Goal: Book appointment/travel/reservation

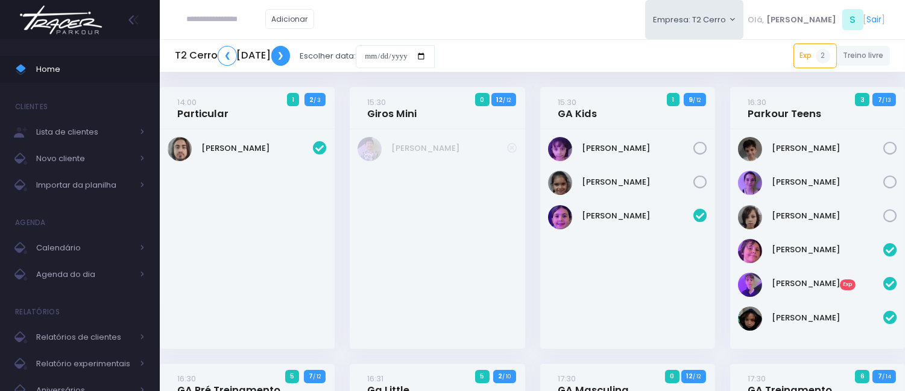
click at [291, 59] on link "❯" at bounding box center [280, 56] width 19 height 20
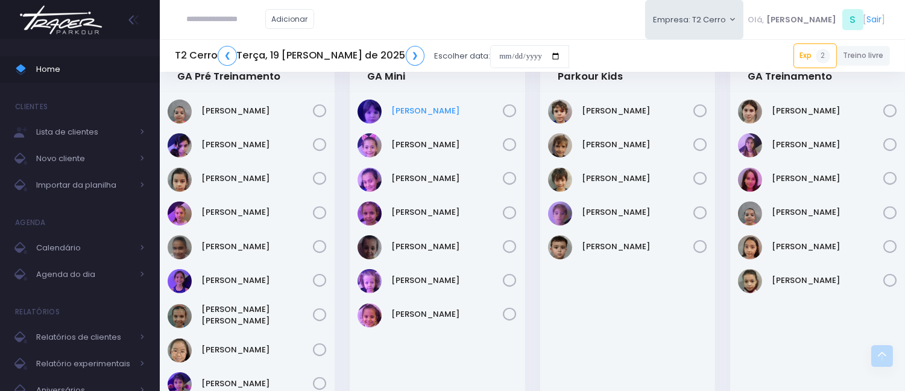
scroll to position [1072, 0]
